Goal: Task Accomplishment & Management: Manage account settings

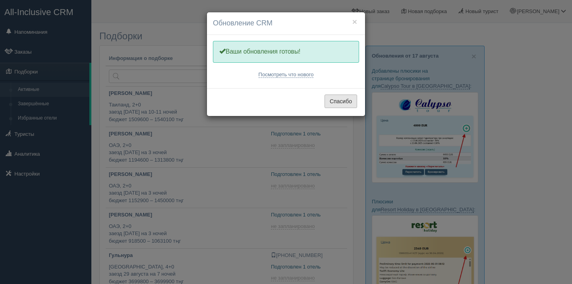
click at [356, 103] on button "Спасибо" at bounding box center [341, 102] width 33 height 14
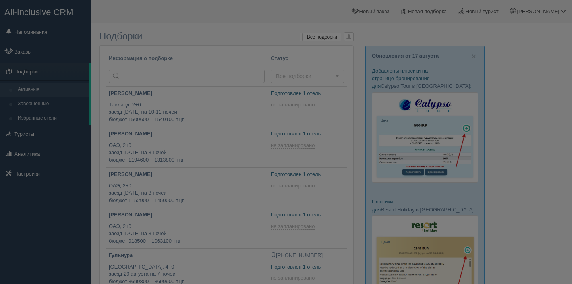
type input "2025-08-19 12:50"
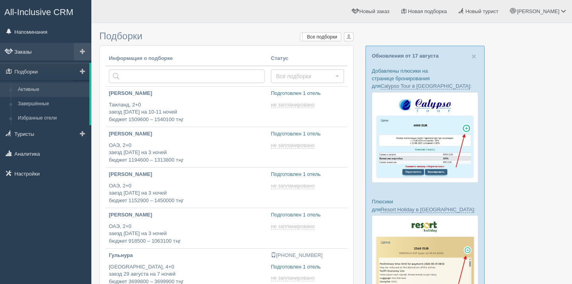
click at [31, 54] on link "Заказы" at bounding box center [45, 51] width 91 height 17
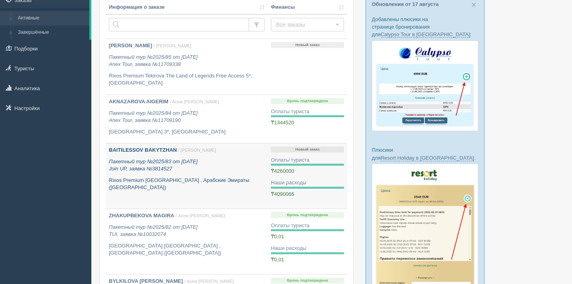
scroll to position [49, 0]
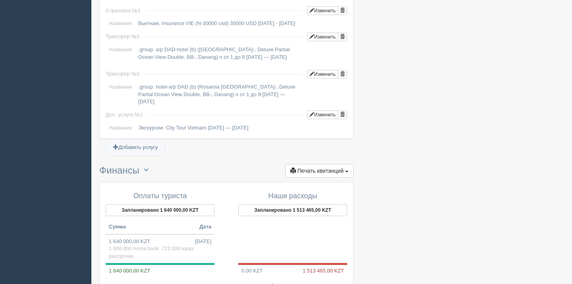
scroll to position [797, 0]
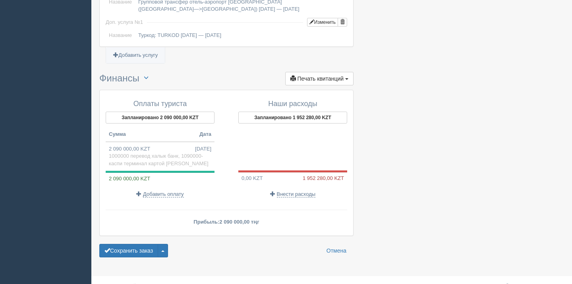
scroll to position [788, 0]
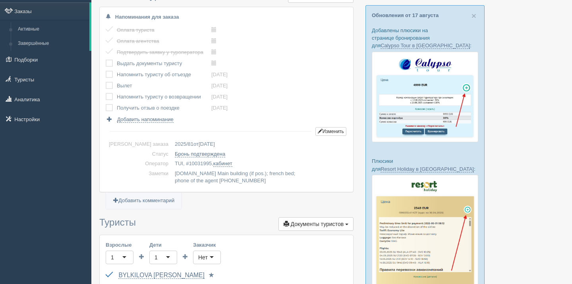
scroll to position [39, 0]
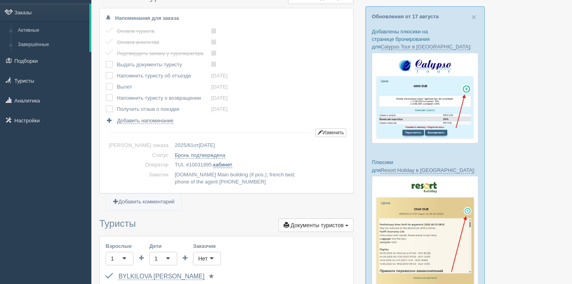
click at [213, 166] on link "кабинет" at bounding box center [222, 165] width 19 height 6
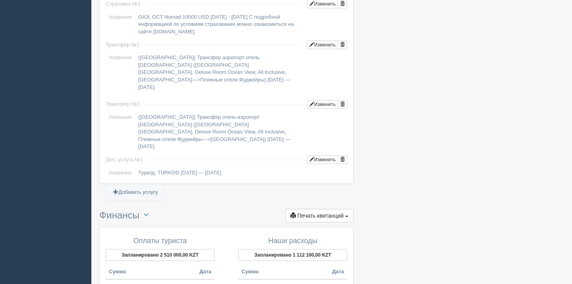
scroll to position [811, 0]
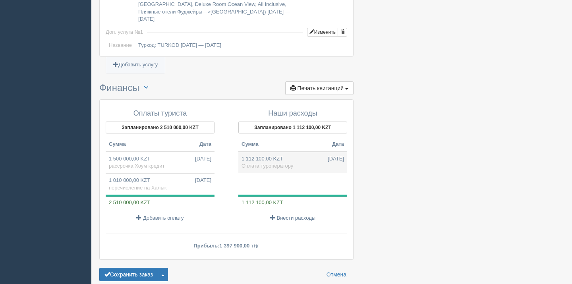
click at [285, 152] on td "1 112 100,00 KZT 15.08.2025 Оплата туроператору" at bounding box center [292, 162] width 109 height 21
type input "1112100.00"
type input "550.00"
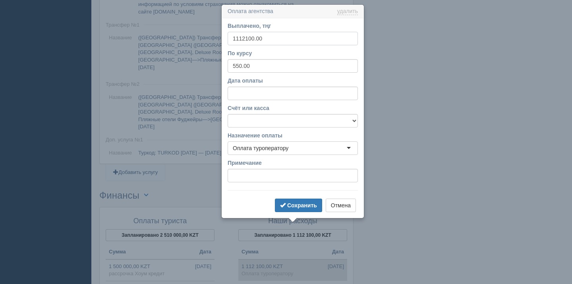
scroll to position [708, 0]
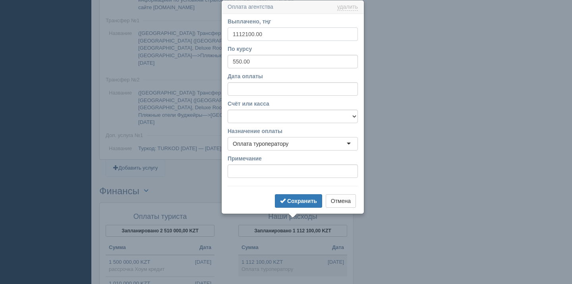
drag, startPoint x: 275, startPoint y: 37, endPoint x: 236, endPoint y: 33, distance: 39.1
click at [236, 33] on input "1112100.00" at bounding box center [293, 34] width 130 height 14
type input "1274510"
click at [258, 118] on select "Банковский счёт Наличная касса" at bounding box center [293, 117] width 130 height 14
select select "1628"
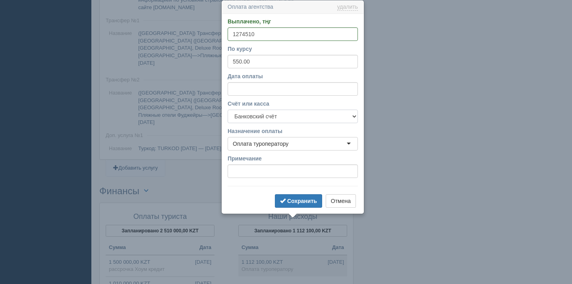
click at [228, 110] on select "Банковский счёт Наличная касса" at bounding box center [293, 117] width 130 height 14
click at [258, 64] on input "550.00" at bounding box center [293, 62] width 130 height 14
type input "547"
click at [272, 176] on input "Примечание" at bounding box center [293, 172] width 130 height 14
click at [306, 200] on b "Сохранить" at bounding box center [302, 201] width 30 height 6
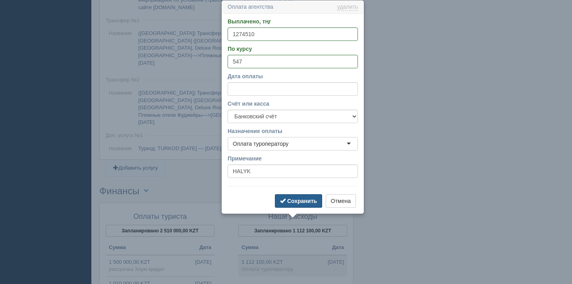
type input "HALYK"
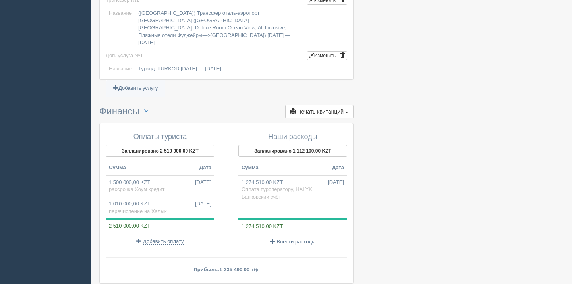
scroll to position [801, 0]
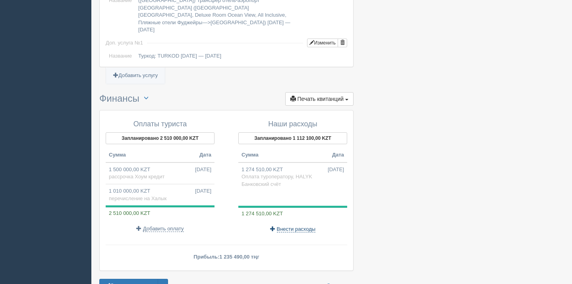
click at [292, 226] on span "Внести расходы" at bounding box center [296, 229] width 39 height 6
select select
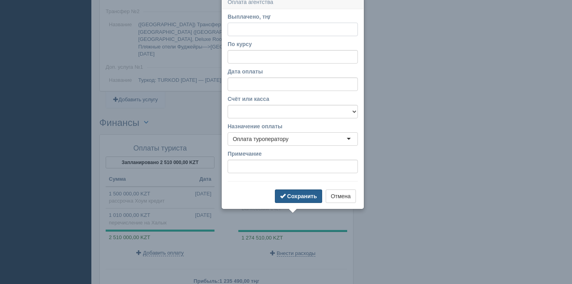
scroll to position [772, 0]
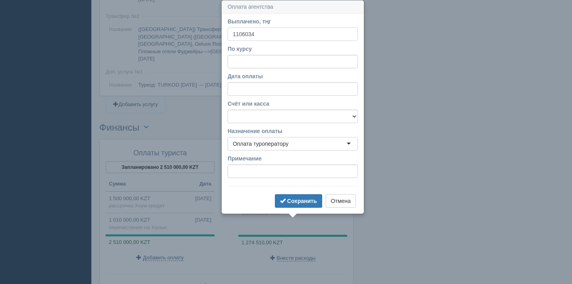
type input "1106034"
click at [263, 61] on input "По курсу" at bounding box center [293, 62] width 130 height 14
type input "547"
click at [269, 90] on input "Дата оплаты" at bounding box center [293, 89] width 130 height 14
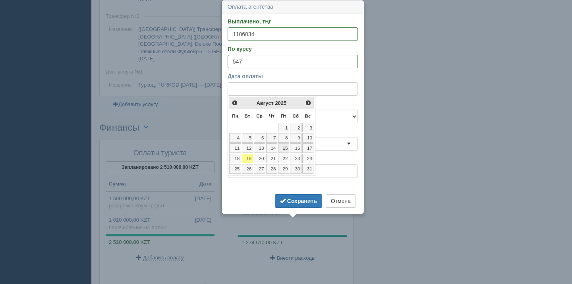
click at [285, 149] on link "15" at bounding box center [283, 148] width 11 height 10
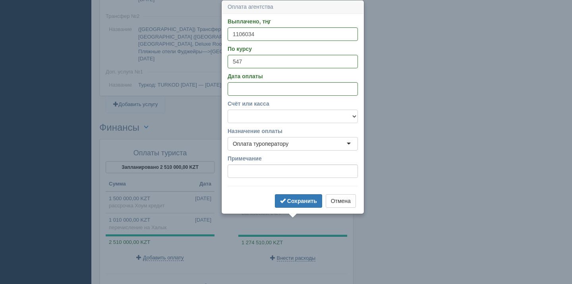
click at [279, 117] on select "Банковский счёт Наличная касса" at bounding box center [293, 117] width 130 height 14
select select "1628"
click at [228, 110] on select "Банковский счёт Наличная касса" at bounding box center [293, 117] width 130 height 14
click at [253, 183] on form "Выплачено, тңг 1106034 По курсу 547 Дата оплаты Счёт или касса Банковский счёт …" at bounding box center [293, 113] width 130 height 192
click at [253, 176] on input "Примечание" at bounding box center [293, 172] width 130 height 14
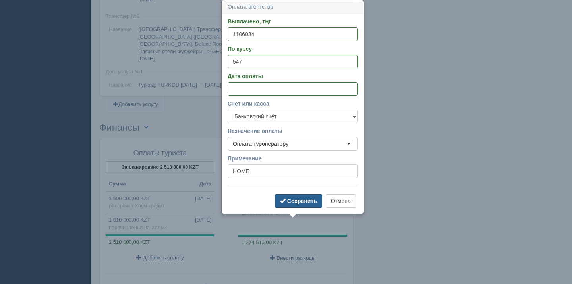
click at [291, 201] on b "Сохранить" at bounding box center [302, 201] width 30 height 6
type input "HOME"
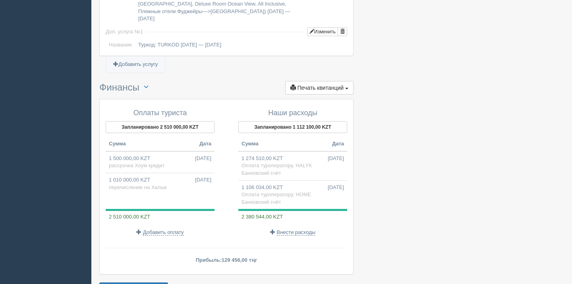
scroll to position [826, 0]
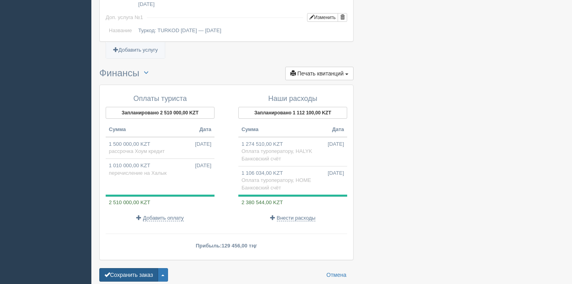
click at [139, 268] on button "Сохранить заказ" at bounding box center [128, 275] width 59 height 14
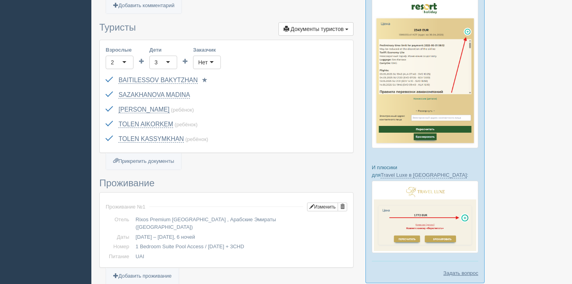
scroll to position [220, 0]
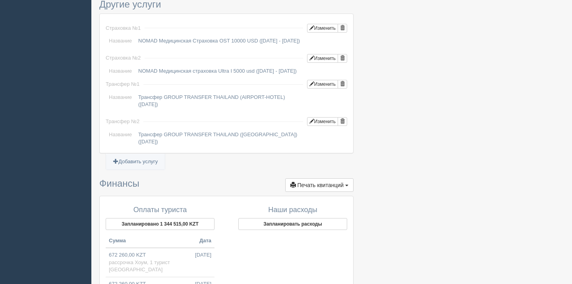
scroll to position [793, 0]
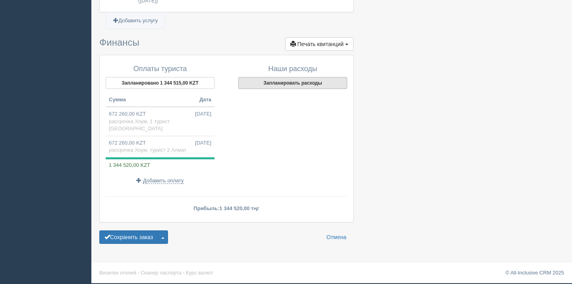
click at [288, 86] on button "Запланировать расходы" at bounding box center [292, 83] width 109 height 12
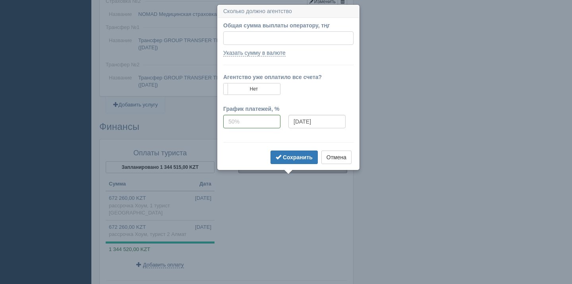
scroll to position [706, 0]
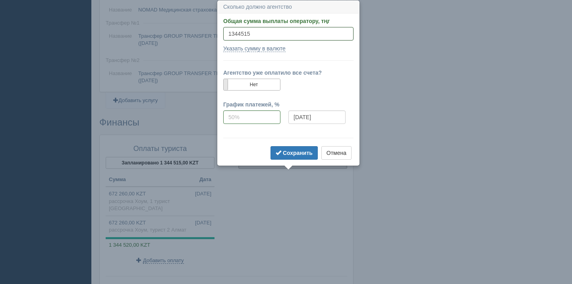
type input "1344515"
click at [226, 85] on span at bounding box center [223, 84] width 9 height 11
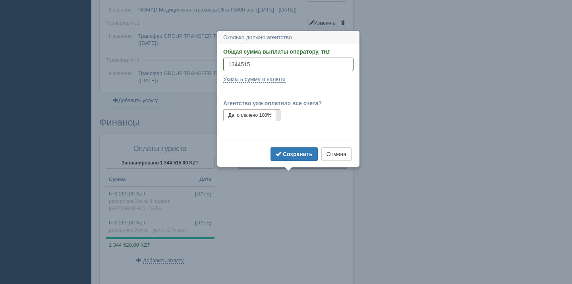
scroll to position [737, 0]
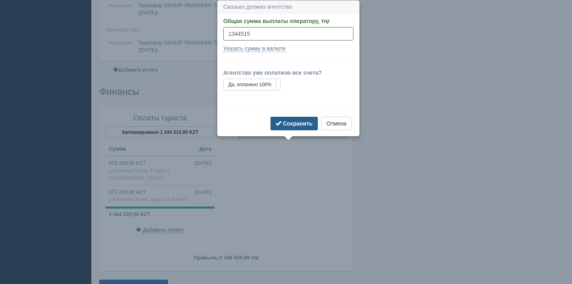
click at [295, 123] on b "Сохранить" at bounding box center [298, 123] width 30 height 6
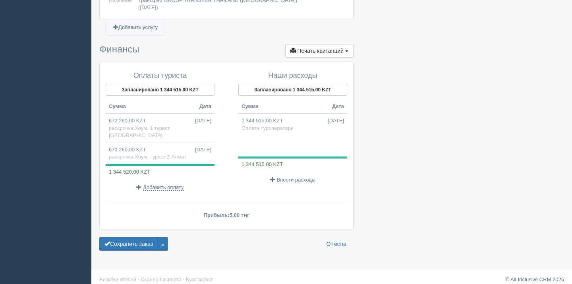
scroll to position [783, 0]
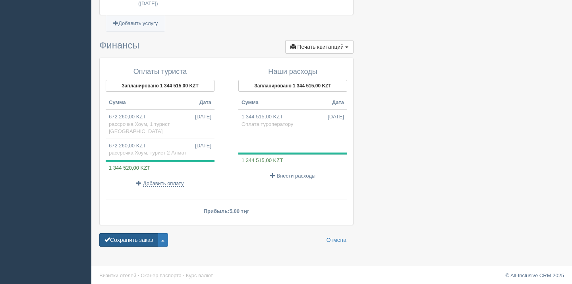
click at [131, 246] on button "Сохранить заказ" at bounding box center [128, 240] width 59 height 14
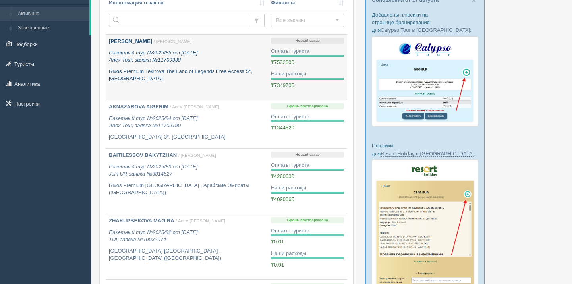
scroll to position [55, 0]
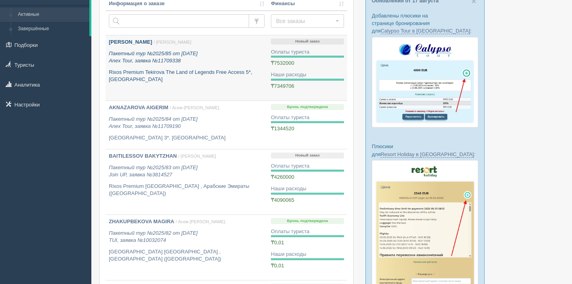
click at [207, 78] on p "Rixos Premium Tekirova The Land of Legends Free Access 5*, [GEOGRAPHIC_DATA]" at bounding box center [187, 76] width 156 height 15
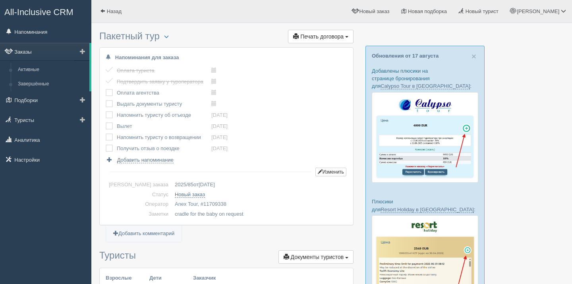
click at [39, 54] on link "Заказы" at bounding box center [44, 51] width 89 height 17
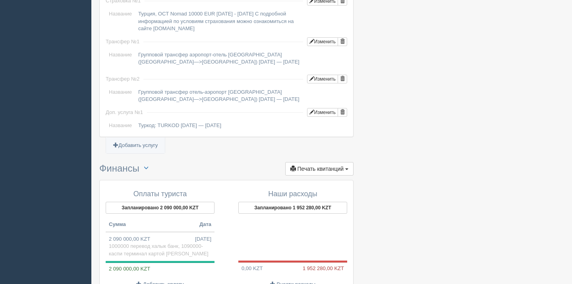
scroll to position [728, 0]
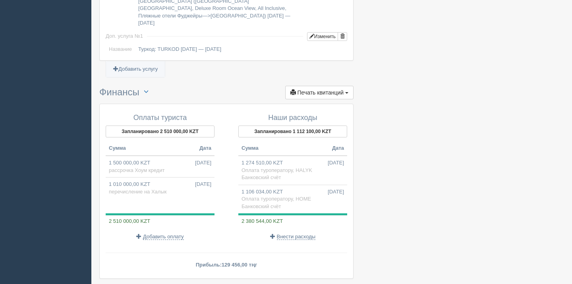
scroll to position [850, 0]
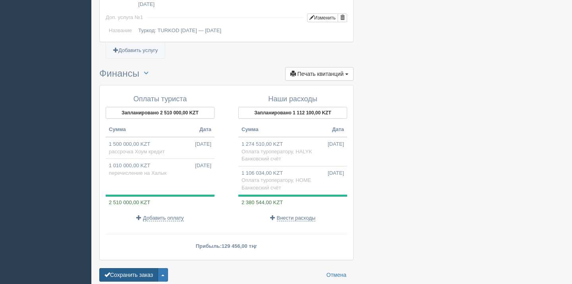
click at [141, 268] on button "Сохранить заказ" at bounding box center [128, 275] width 59 height 14
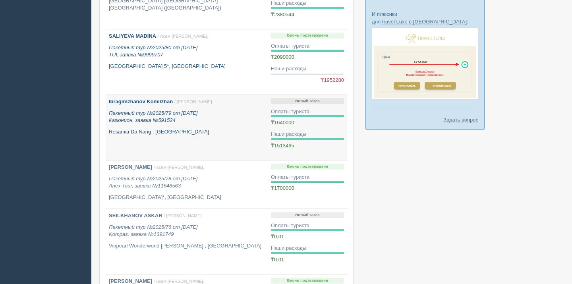
scroll to position [371, 0]
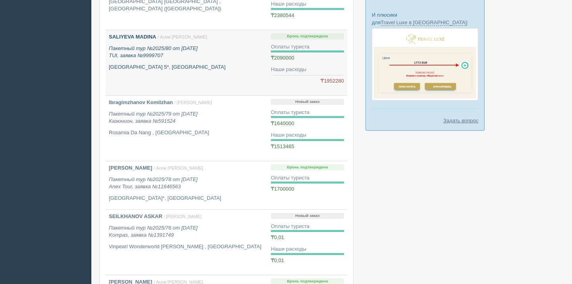
click at [232, 81] on link "SALIYEVA MADINA / Асем К. Пакетный тур №2025/80 от 10.08.2025 TUI, заявка №9999…" at bounding box center [187, 62] width 162 height 65
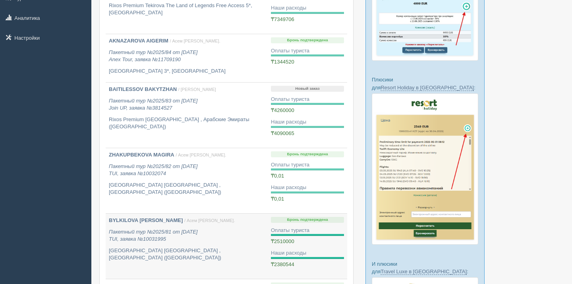
scroll to position [0, 0]
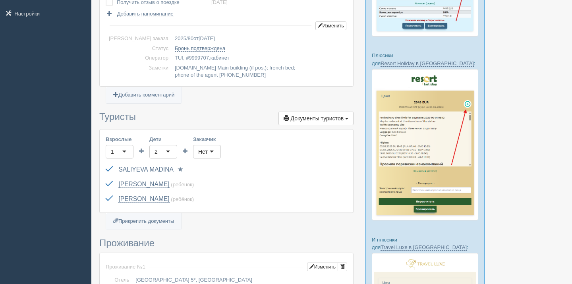
scroll to position [145, 0]
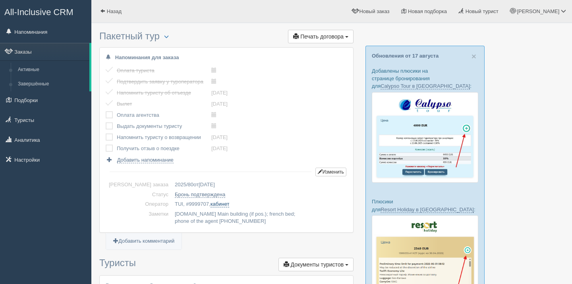
click at [211, 206] on link "кабинет" at bounding box center [220, 204] width 19 height 6
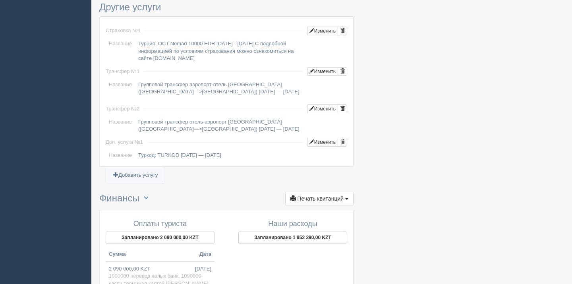
scroll to position [797, 0]
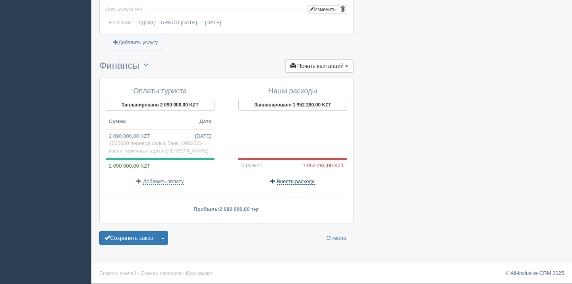
click at [289, 183] on span "Внести расходы" at bounding box center [296, 181] width 39 height 6
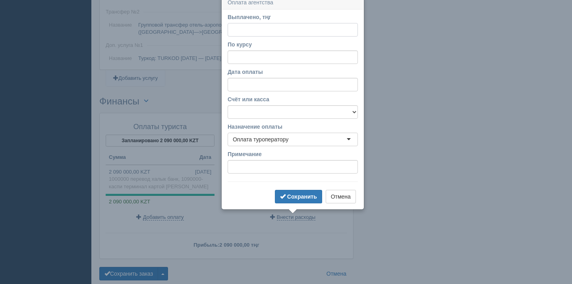
scroll to position [757, 0]
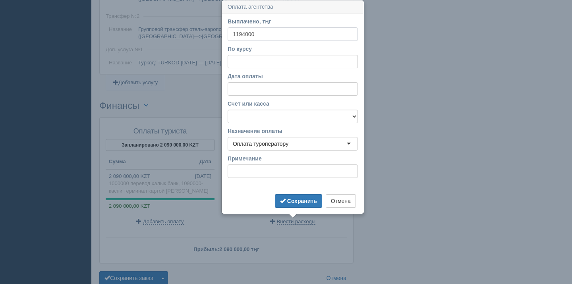
type input "1194000"
click at [266, 55] on input "По курсу" at bounding box center [293, 62] width 130 height 14
type input "638"
click at [271, 97] on form "Выплачено, тңг 1194000 По курсу 638 Дата оплаты Счёт или касса Банковский счёт …" at bounding box center [293, 113] width 130 height 192
click at [271, 93] on input "Дата оплаты" at bounding box center [293, 89] width 130 height 14
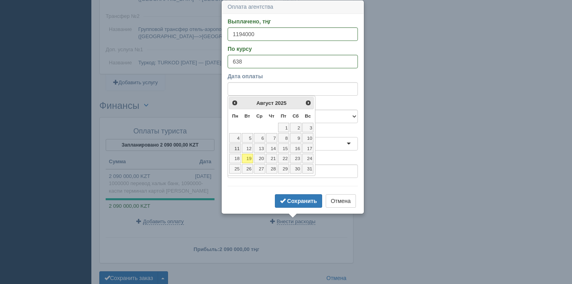
click at [236, 150] on link "11" at bounding box center [235, 148] width 12 height 10
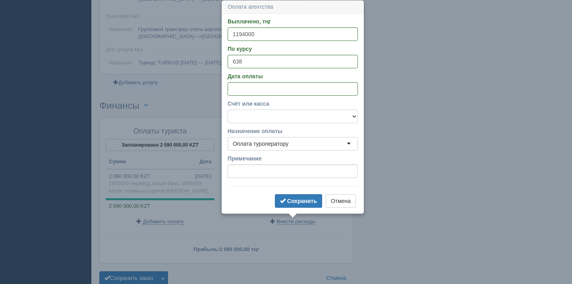
click at [254, 118] on select "Банковский счёт Наличная касса" at bounding box center [293, 117] width 130 height 14
select select "1628"
click at [228, 110] on select "Банковский счёт Наличная касса" at bounding box center [293, 117] width 130 height 14
click at [244, 169] on input "Примечание" at bounding box center [293, 172] width 130 height 14
type input "HALYK"
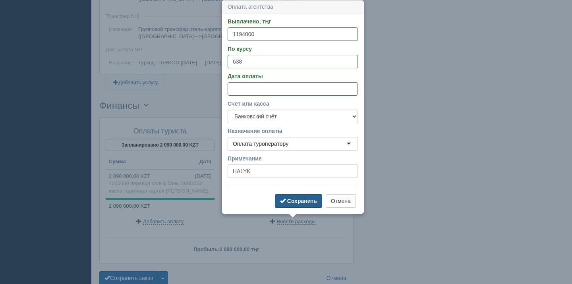
click at [294, 195] on button "Сохранить" at bounding box center [298, 201] width 47 height 14
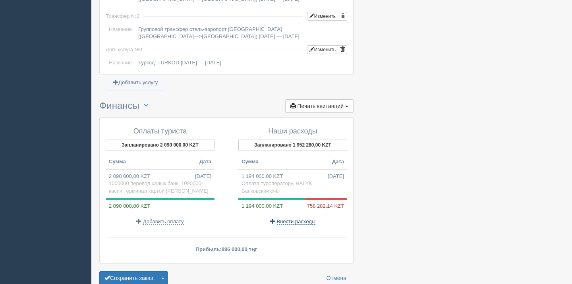
click at [288, 221] on span "Внести расходы" at bounding box center [296, 222] width 39 height 6
select select
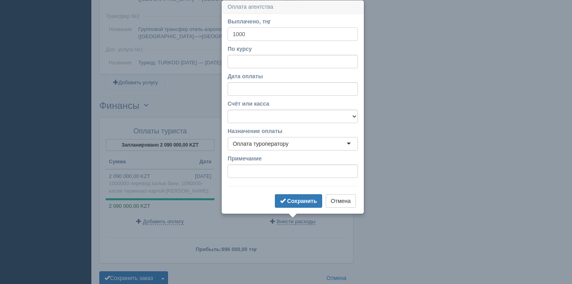
type input "1000"
click at [283, 64] on input "По курсу" at bounding box center [293, 62] width 130 height 14
type input "638"
click at [270, 90] on input "Дата оплаты" at bounding box center [293, 89] width 130 height 14
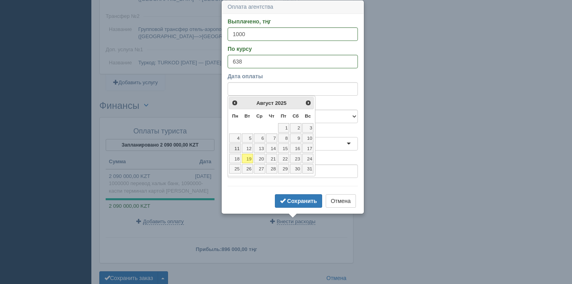
click at [240, 147] on link "11" at bounding box center [235, 148] width 12 height 10
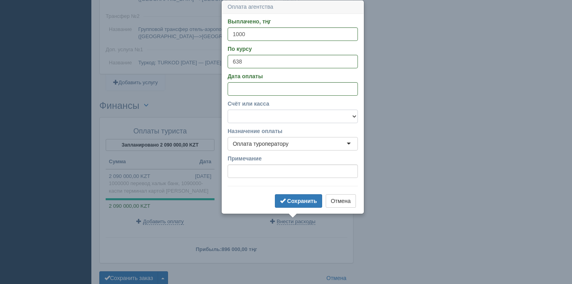
click at [254, 116] on select "Банковский счёт Наличная касса" at bounding box center [293, 117] width 130 height 14
select select "1628"
click at [228, 110] on select "Банковский счёт Наличная касса" at bounding box center [293, 117] width 130 height 14
click at [247, 175] on input "Примечание" at bounding box center [293, 172] width 130 height 14
type input "HALYK"
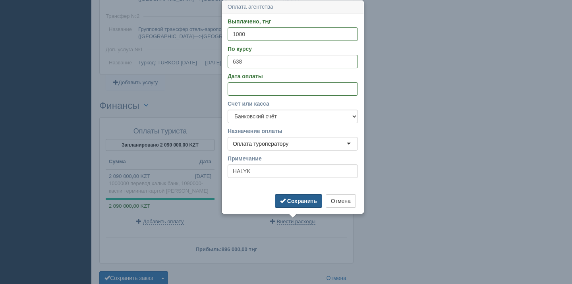
click at [299, 200] on b "Сохранить" at bounding box center [302, 201] width 30 height 6
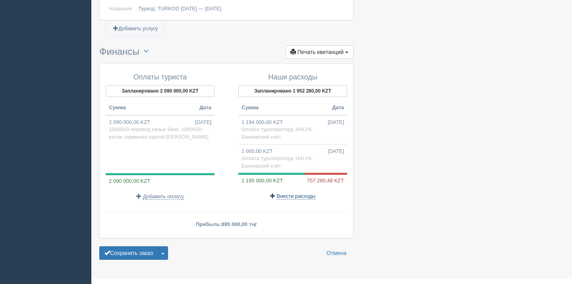
click at [296, 197] on span "Внести расходы" at bounding box center [296, 196] width 39 height 6
select select
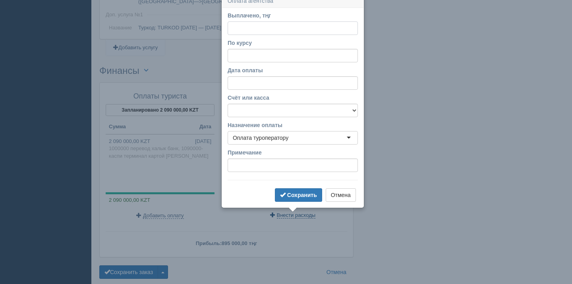
scroll to position [786, 0]
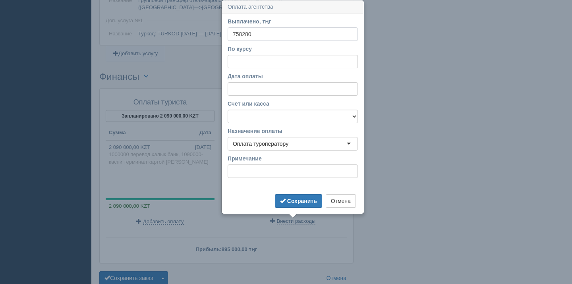
type input "758280"
click at [257, 63] on input "По курсу" at bounding box center [293, 62] width 130 height 14
type input "638"
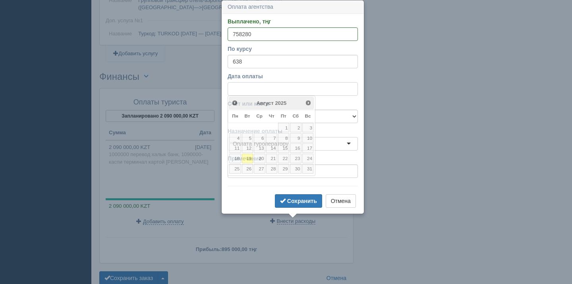
click at [261, 93] on input "Дата оплаты" at bounding box center [293, 89] width 130 height 14
click at [235, 151] on link "11" at bounding box center [235, 148] width 12 height 10
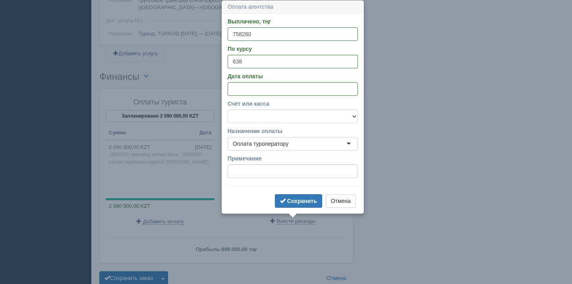
click at [252, 113] on select "Банковский счёт Наличная касса" at bounding box center [293, 117] width 130 height 14
select select "1628"
click at [228, 110] on select "Банковский счёт Наличная касса" at bounding box center [293, 117] width 130 height 14
click at [248, 171] on input "Примечание" at bounding box center [293, 172] width 130 height 14
click at [290, 196] on button "Сохранить" at bounding box center [298, 201] width 47 height 14
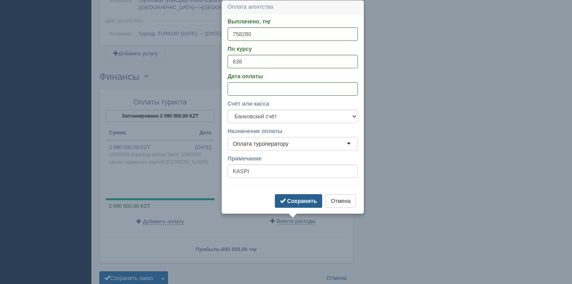
type input "KASPI"
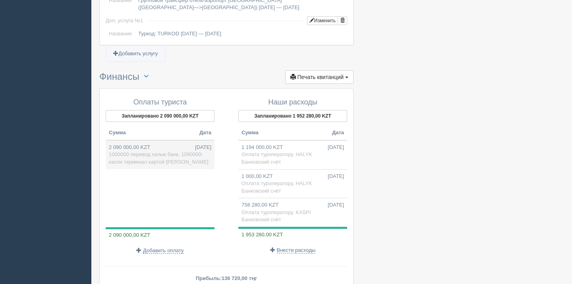
click at [175, 157] on span "1000000 перевод халык банк, 1090000-каспи терминал картой Фридом Банка" at bounding box center [159, 158] width 100 height 14
type input "2090000.00"
type input "638.00"
type input "1000000 перевод халык банк, 1090000-каспи терминал картой Фридом Банка"
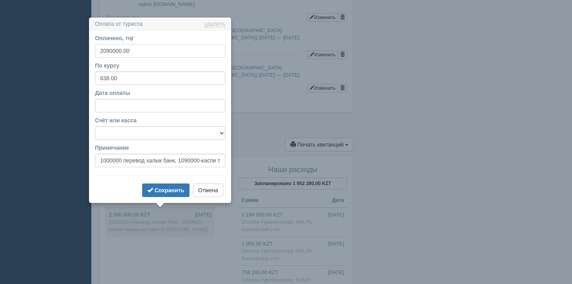
scroll to position [736, 0]
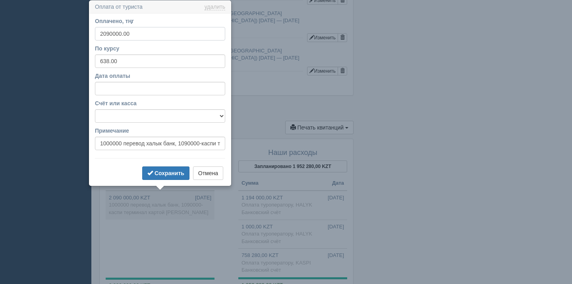
drag, startPoint x: 150, startPoint y: 35, endPoint x: 73, endPoint y: 35, distance: 77.5
type input "1000000"
click at [135, 114] on select "Банковский счёт Наличная касса" at bounding box center [160, 116] width 130 height 14
select select "1628"
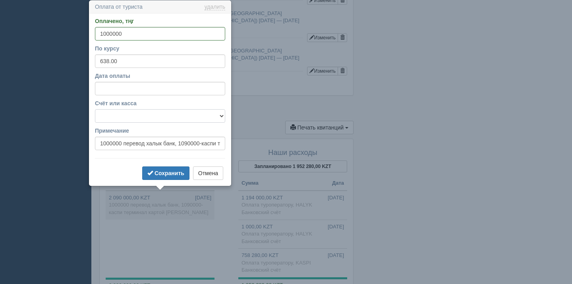
click at [95, 109] on select "Банковский счёт Наличная касса" at bounding box center [160, 116] width 130 height 14
click at [169, 171] on b "Сохранить" at bounding box center [170, 173] width 30 height 6
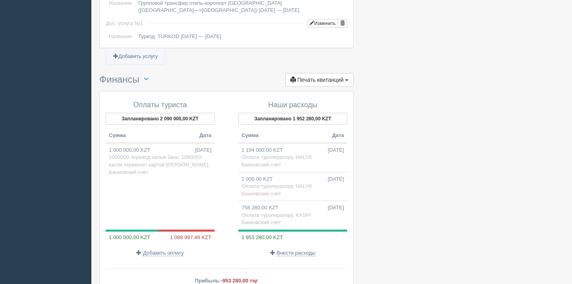
scroll to position [791, 0]
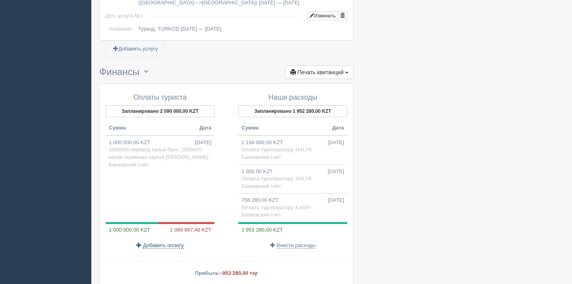
click at [161, 246] on span "Добавить оплату" at bounding box center [163, 245] width 41 height 6
select select
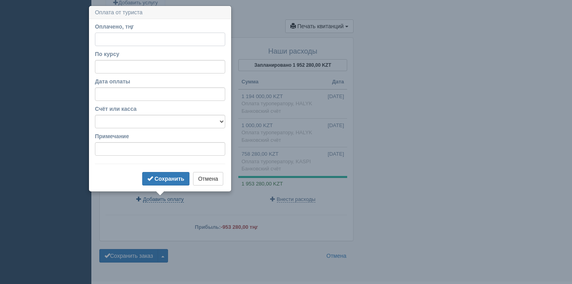
scroll to position [842, 0]
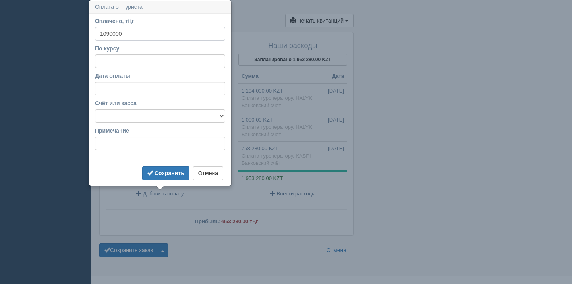
type input "1090000"
click at [173, 60] on input "По курсу" at bounding box center [160, 61] width 130 height 14
type input "638"
click at [164, 85] on input "Дата оплаты" at bounding box center [160, 89] width 130 height 14
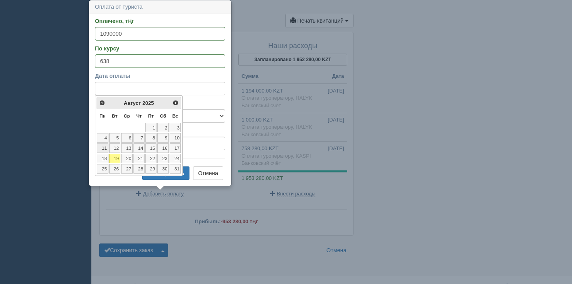
click at [106, 148] on link "11" at bounding box center [103, 148] width 12 height 10
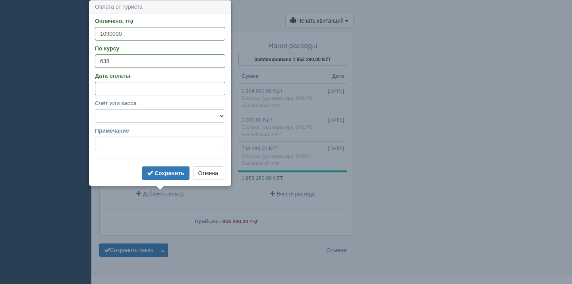
click at [133, 118] on select "Банковский счёт Наличная касса" at bounding box center [160, 116] width 130 height 14
select select "1628"
click at [95, 109] on select "Банковский счёт Наличная касса" at bounding box center [160, 116] width 130 height 14
click at [122, 145] on input "Примечание" at bounding box center [160, 144] width 130 height 14
click at [163, 172] on b "Сохранить" at bounding box center [170, 173] width 30 height 6
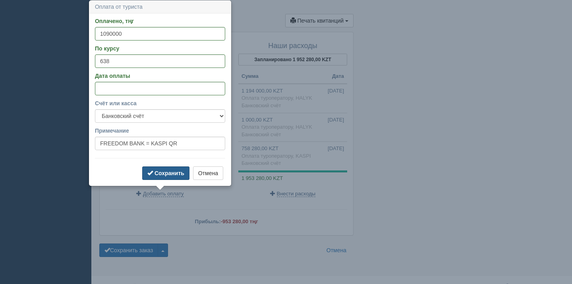
type input "FREEDOM BANK = KASPI QR"
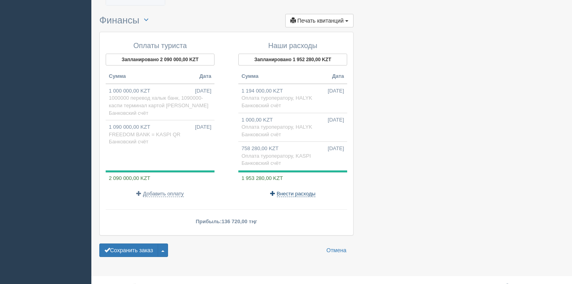
click at [293, 193] on span "Внести расходы" at bounding box center [296, 194] width 39 height 6
select select
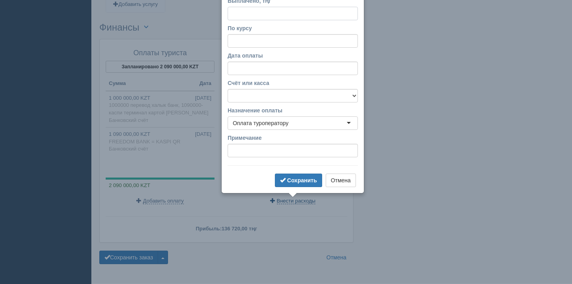
scroll to position [815, 0]
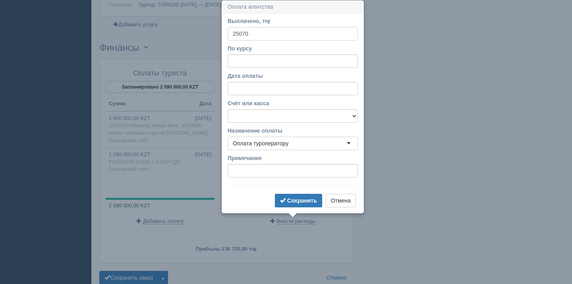
type input "25070"
click at [307, 60] on input "По курсу" at bounding box center [293, 61] width 130 height 14
type input "638"
click at [313, 88] on input "Дата оплаты" at bounding box center [293, 89] width 130 height 14
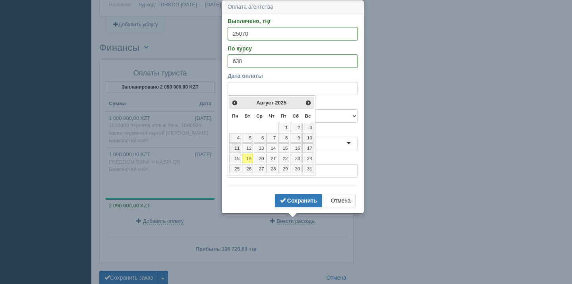
click at [238, 151] on link "11" at bounding box center [235, 148] width 12 height 10
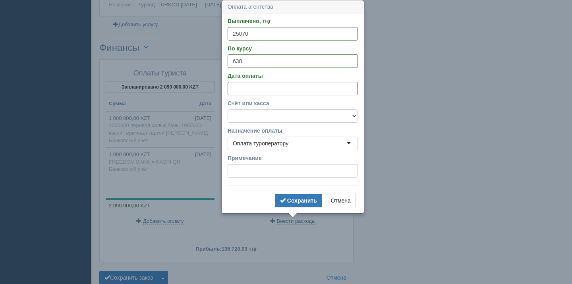
click at [256, 118] on select "Банковский счёт Наличная касса" at bounding box center [293, 116] width 130 height 14
select select "1628"
click at [228, 109] on select "Банковский счёт Наличная касса" at bounding box center [293, 116] width 130 height 14
click at [243, 168] on input "Примечание" at bounding box center [293, 171] width 130 height 14
click at [285, 201] on span "submit" at bounding box center [283, 200] width 6 height 6
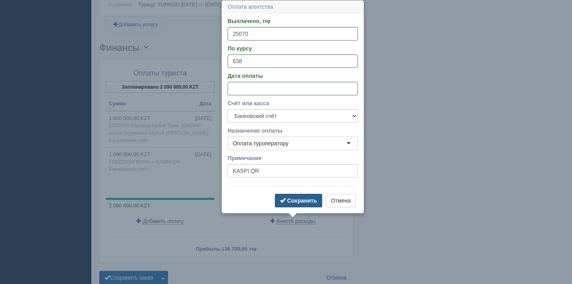
type input "KASPI QR"
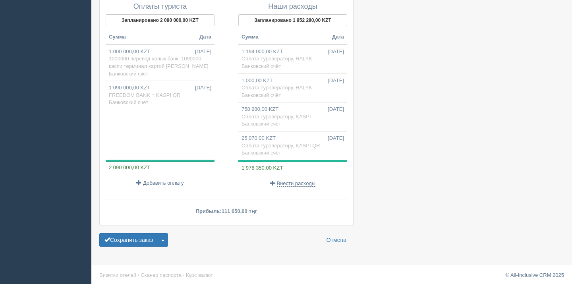
scroll to position [884, 0]
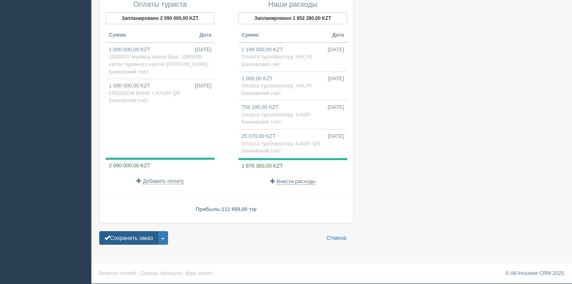
click at [156, 238] on button "Сохранить заказ" at bounding box center [128, 238] width 59 height 14
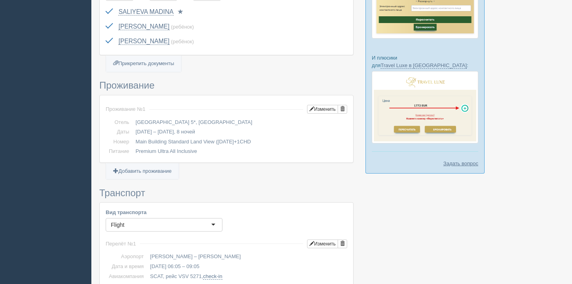
scroll to position [372, 0]
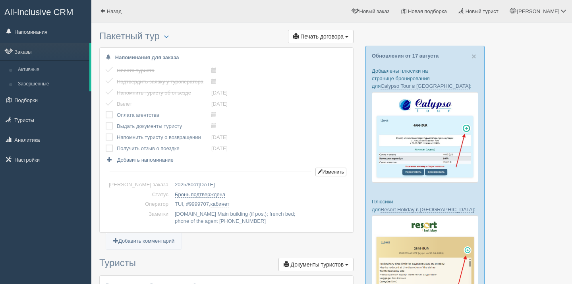
click at [41, 13] on span "All-Inclusive CRM" at bounding box center [38, 12] width 69 height 10
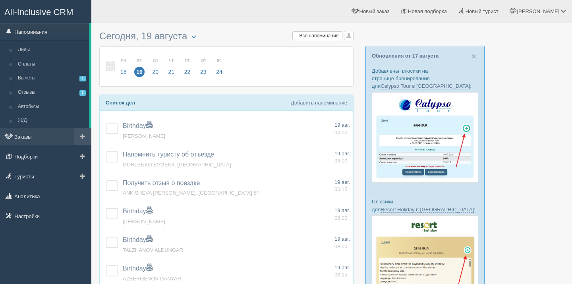
click at [23, 139] on link "Заказы" at bounding box center [45, 136] width 91 height 17
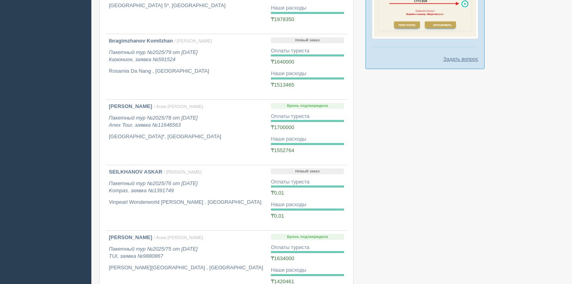
scroll to position [439, 0]
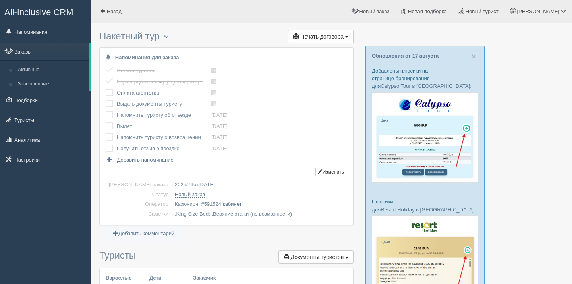
click at [48, 14] on span "All-Inclusive CRM" at bounding box center [38, 12] width 69 height 10
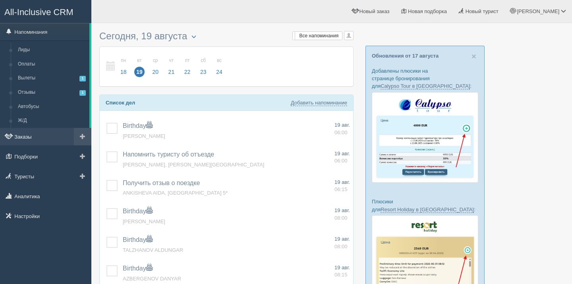
click at [28, 141] on link "Заказы" at bounding box center [45, 136] width 91 height 17
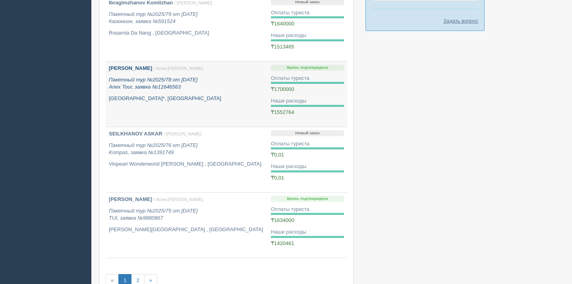
scroll to position [470, 0]
click at [232, 77] on p "Пакетный тур №2025/78 от 01.08.2025 Anex Tour, заявка №11646563" at bounding box center [187, 84] width 156 height 15
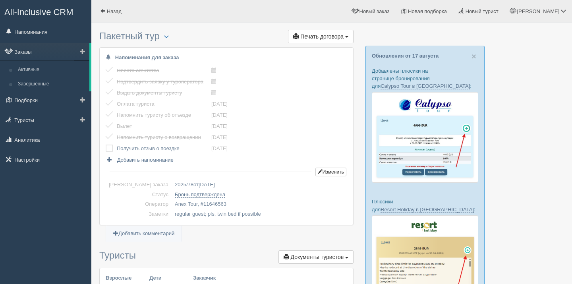
click at [36, 51] on link "Заказы" at bounding box center [44, 51] width 89 height 17
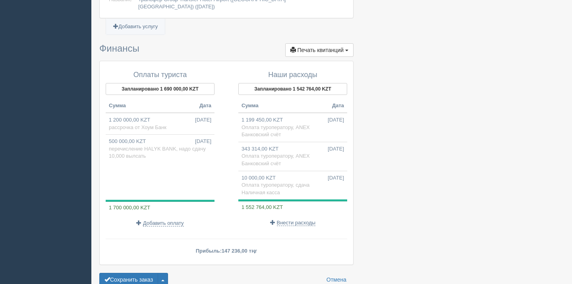
scroll to position [822, 0]
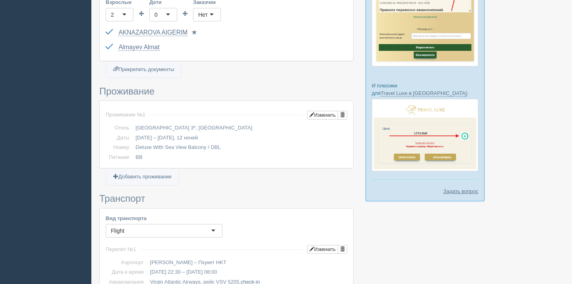
scroll to position [304, 0]
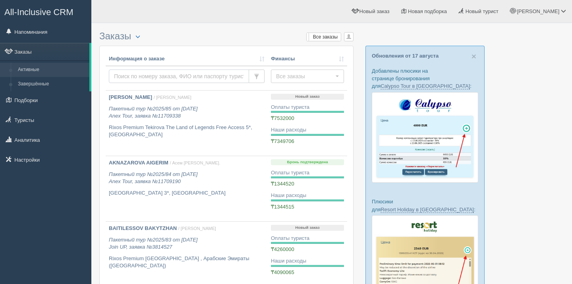
click at [136, 79] on input "text" at bounding box center [179, 77] width 140 height 14
type input "GORLENKO"
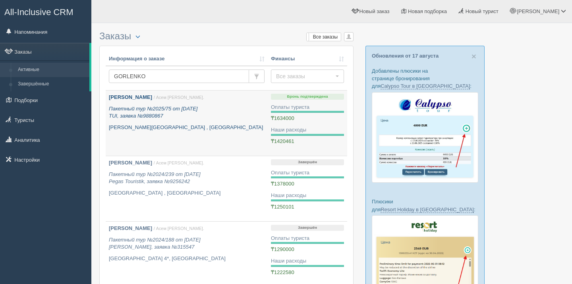
click at [217, 126] on p "[PERSON_NAME][GEOGRAPHIC_DATA] , [GEOGRAPHIC_DATA]" at bounding box center [187, 128] width 156 height 8
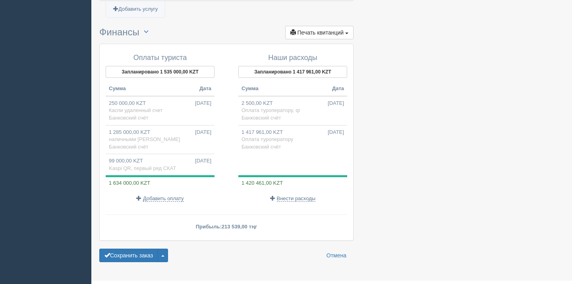
scroll to position [885, 0]
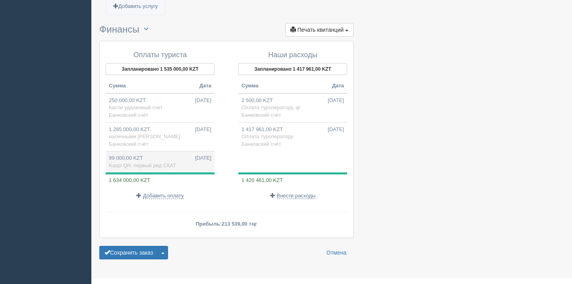
drag, startPoint x: 199, startPoint y: 134, endPoint x: 196, endPoint y: 147, distance: 13.9
click at [196, 147] on tbody "250 000,00 KZT [DATE] Каспи удаленный счет Банковский счёт 1 285 000,00 KZT [DA…" at bounding box center [160, 132] width 109 height 79
click at [165, 163] on span "Kaspi QR, первый ряд СКАТ" at bounding box center [142, 166] width 67 height 6
type input "99000.00"
type input "550.00"
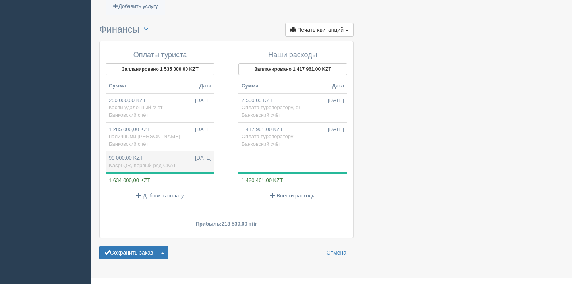
type input "Kaspi QR, первый ряд СКАТ"
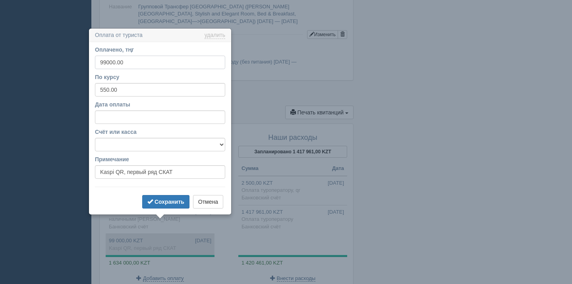
scroll to position [830, 0]
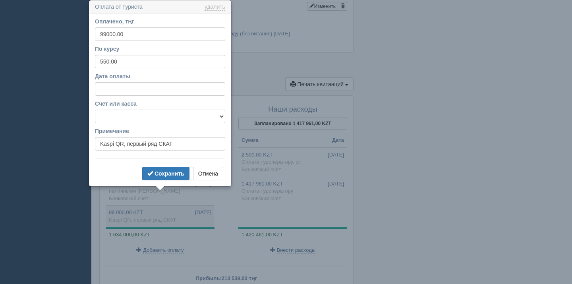
click at [147, 119] on select "Банковский счёт Наличная касса" at bounding box center [160, 117] width 130 height 14
select select "1628"
click at [95, 110] on select "Банковский счёт Наличная касса" at bounding box center [160, 117] width 130 height 14
click at [160, 176] on b "Сохранить" at bounding box center [170, 173] width 30 height 6
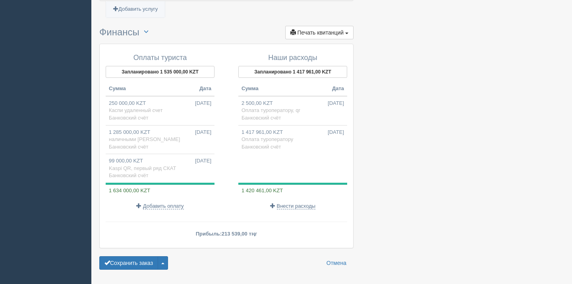
scroll to position [884, 0]
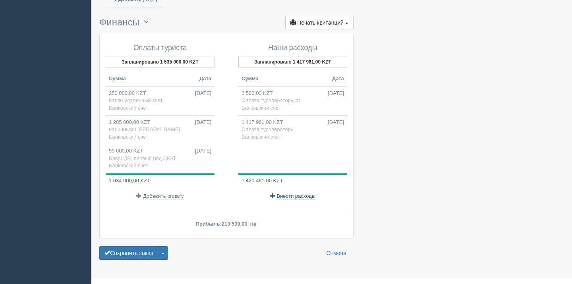
click at [294, 193] on span "Внести расходы" at bounding box center [296, 196] width 39 height 6
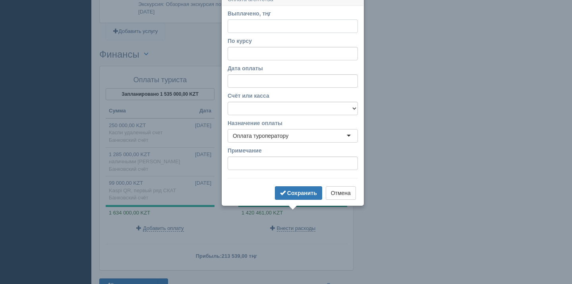
scroll to position [852, 0]
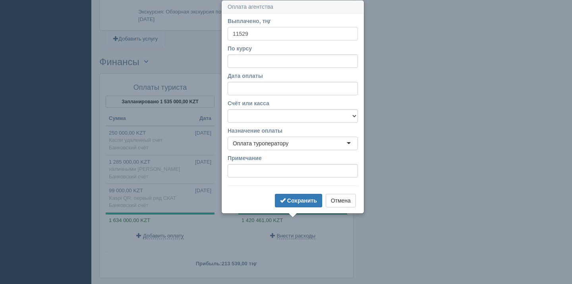
type input "11529"
click at [289, 61] on input "По курсу" at bounding box center [293, 61] width 130 height 14
type input "547"
click at [287, 117] on select "Банковский счёт Наличная касса" at bounding box center [293, 116] width 130 height 14
select select "1628"
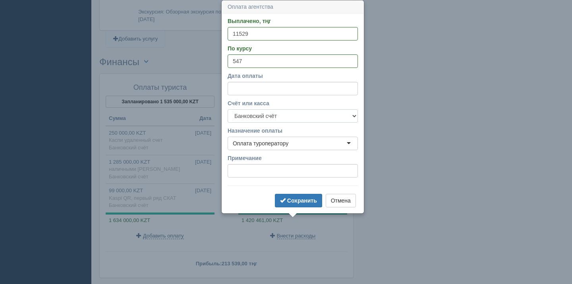
click at [228, 109] on select "Банковский счёт Наличная касса" at bounding box center [293, 116] width 130 height 14
click at [260, 174] on input "Примечание" at bounding box center [293, 171] width 130 height 14
type input "KASPI"
click at [290, 196] on button "Сохранить" at bounding box center [298, 201] width 47 height 14
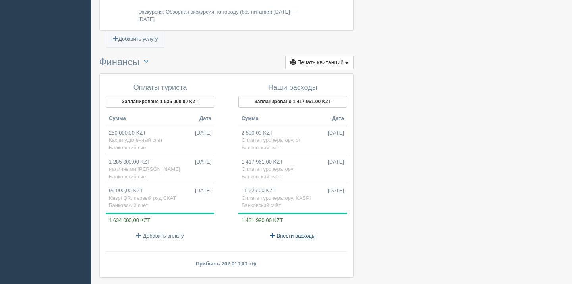
click at [293, 233] on span "Внести расходы" at bounding box center [296, 236] width 39 height 6
select select
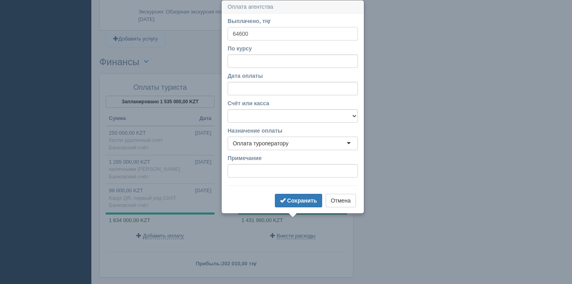
type input "64600"
click at [280, 63] on input "По курсу" at bounding box center [293, 61] width 130 height 14
type input "547"
click at [278, 119] on select "Банковский счёт Наличная касса" at bounding box center [293, 116] width 130 height 14
select select "1627"
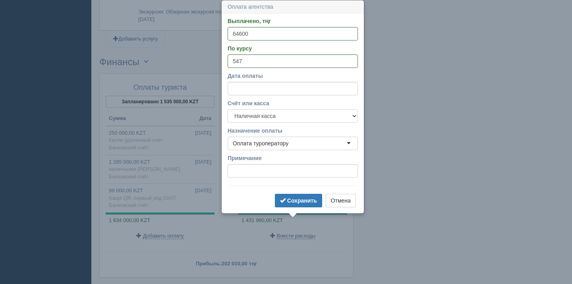
click at [228, 109] on select "Банковский счёт Наличная касса" at bounding box center [293, 116] width 130 height 14
click at [264, 170] on input "Примечание" at bounding box center [293, 171] width 130 height 14
click at [312, 204] on button "Сохранить" at bounding box center [298, 201] width 47 height 14
type input "NAL"
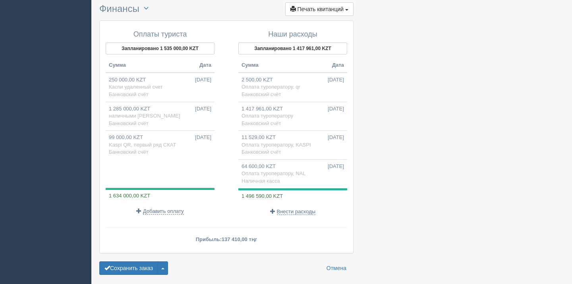
scroll to position [921, 0]
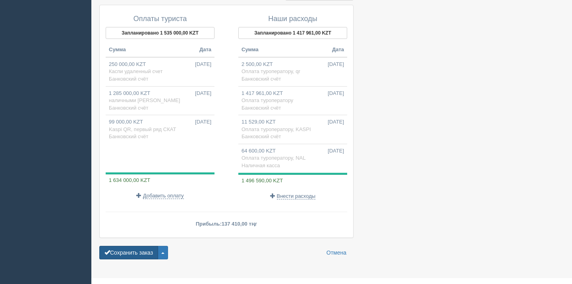
click at [152, 246] on button "Сохранить заказ" at bounding box center [128, 253] width 59 height 14
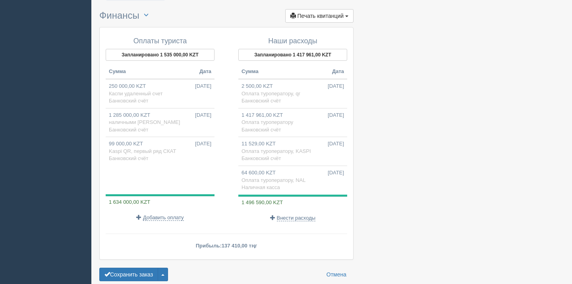
scroll to position [945, 0]
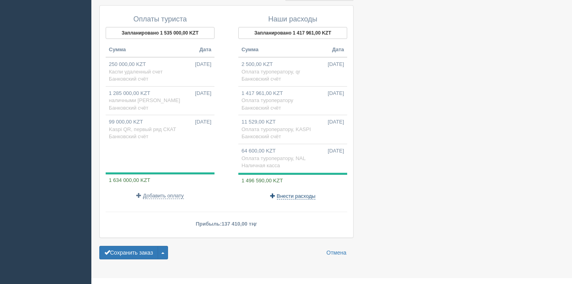
click at [302, 193] on span "Внести расходы" at bounding box center [296, 196] width 39 height 6
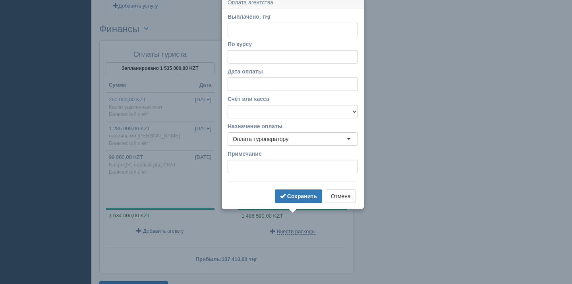
scroll to position [905, 0]
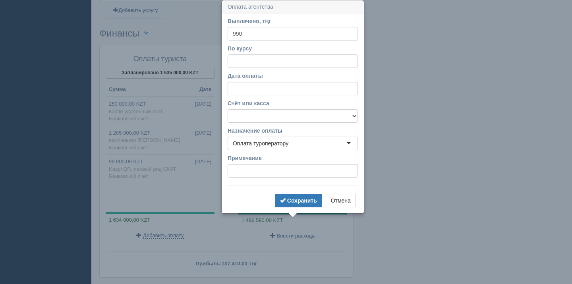
type input "990"
click at [260, 63] on input "По курсу" at bounding box center [293, 61] width 130 height 14
type input "547"
click at [244, 116] on select "Банковский счёт Наличная касса" at bounding box center [293, 116] width 130 height 14
select select "1628"
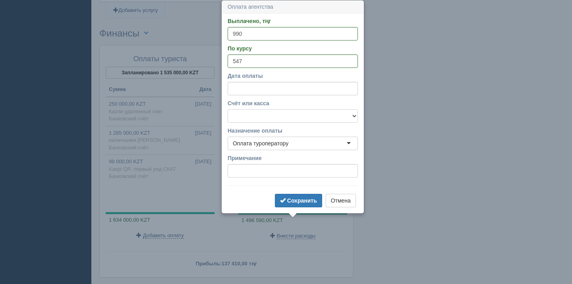
click at [228, 109] on select "Банковский счёт Наличная касса" at bounding box center [293, 116] width 130 height 14
click at [247, 170] on input "Примечание" at bounding box center [293, 171] width 130 height 14
type input "KASPI QR"
click at [287, 203] on b "Сохранить" at bounding box center [302, 200] width 30 height 6
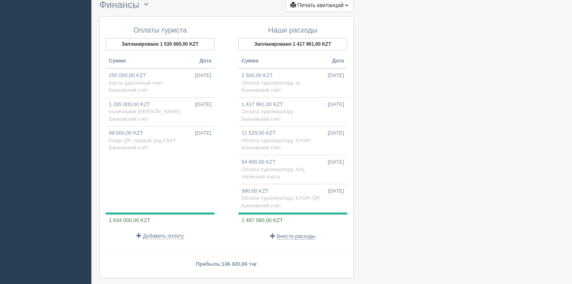
scroll to position [974, 0]
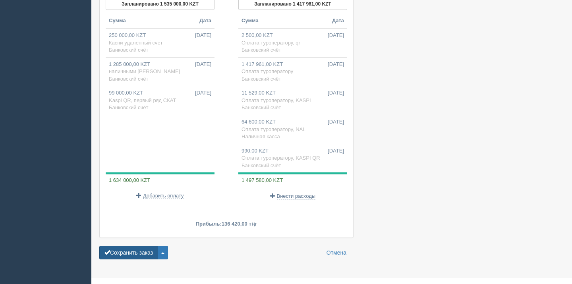
click at [143, 246] on button "Сохранить заказ" at bounding box center [128, 253] width 59 height 14
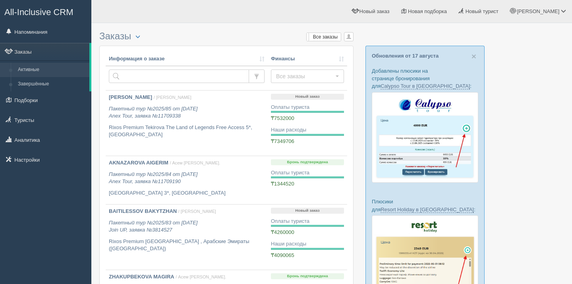
scroll to position [439, 0]
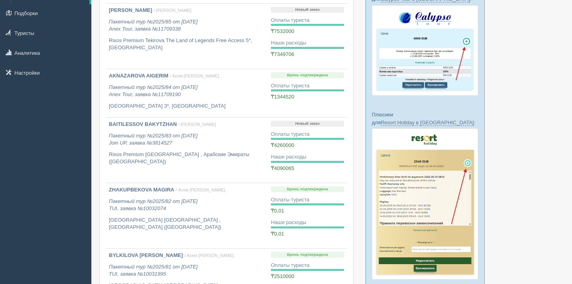
scroll to position [0, 0]
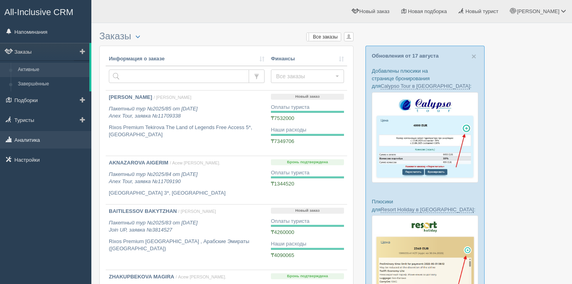
click at [39, 141] on link "Аналитика" at bounding box center [45, 139] width 91 height 17
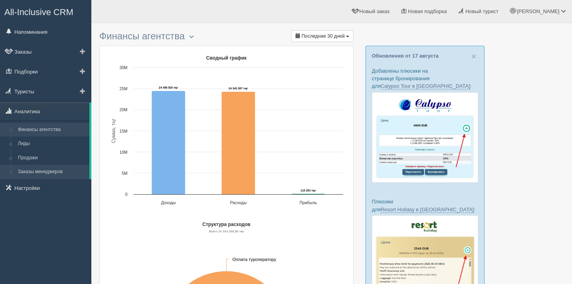
click at [59, 170] on link "Заказы менеджеров" at bounding box center [51, 172] width 75 height 14
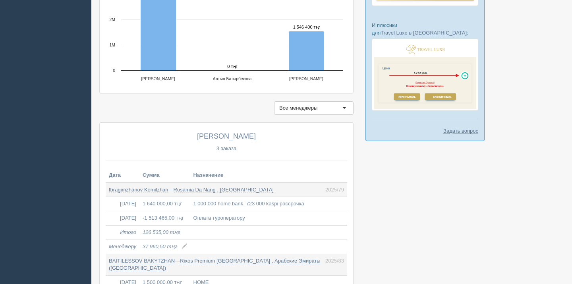
scroll to position [389, 0]
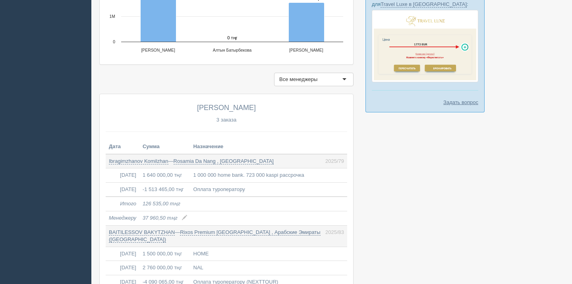
click at [332, 86] on div "Все менеджеры" at bounding box center [313, 80] width 79 height 14
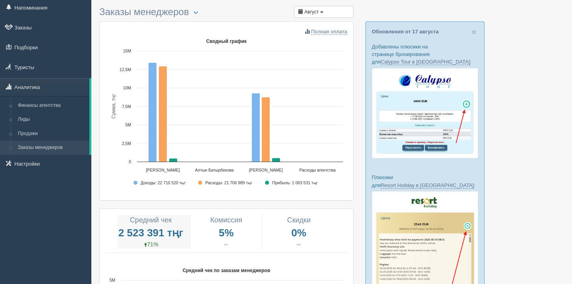
scroll to position [0, 0]
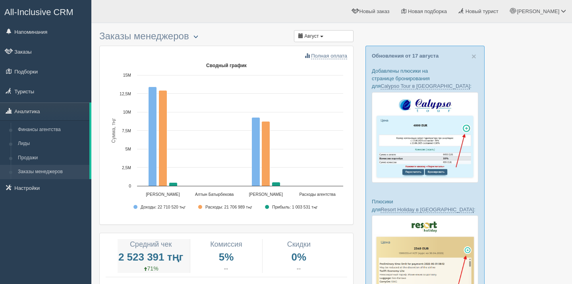
click at [198, 37] on span "button" at bounding box center [196, 36] width 5 height 5
click at [209, 61] on link "Скачать в Excel" at bounding box center [230, 62] width 80 height 13
click at [308, 57] on span at bounding box center [307, 55] width 5 height 5
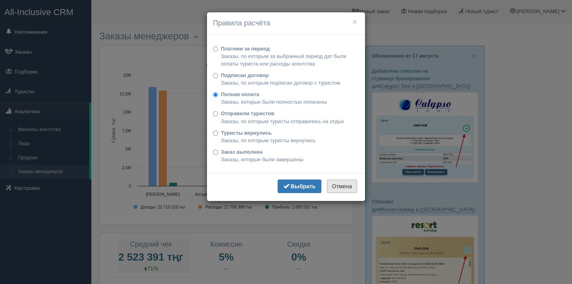
click at [335, 185] on button "Отмена" at bounding box center [342, 187] width 30 height 14
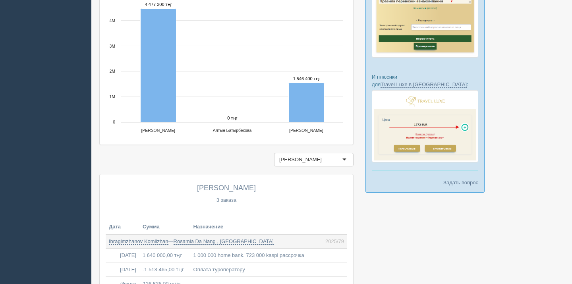
scroll to position [352, 0]
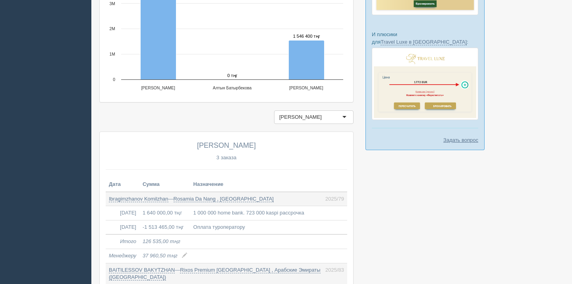
click at [339, 124] on div "[PERSON_NAME]" at bounding box center [313, 117] width 79 height 14
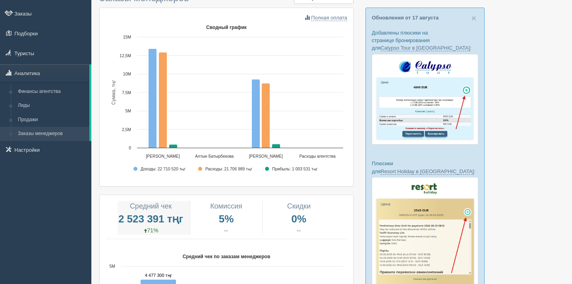
scroll to position [0, 0]
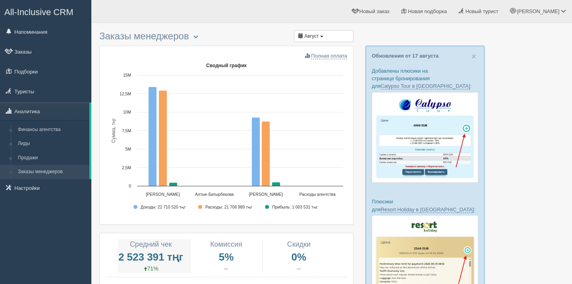
click at [198, 38] on span "button" at bounding box center [196, 36] width 5 height 5
click at [210, 62] on link "Скачать в Excel" at bounding box center [230, 62] width 80 height 13
